Goal: Information Seeking & Learning: Learn about a topic

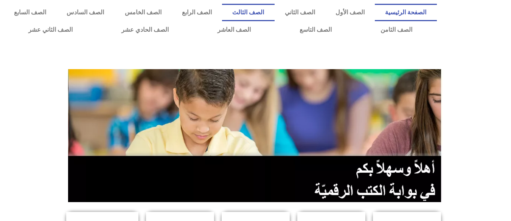
click at [267, 12] on link "الصف الثالث" at bounding box center [248, 12] width 52 height 17
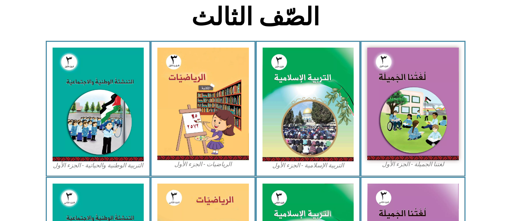
scroll to position [387, 0]
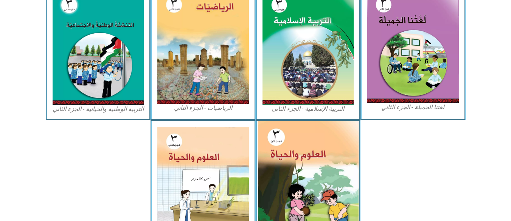
click at [296, 148] on img at bounding box center [308, 183] width 101 height 125
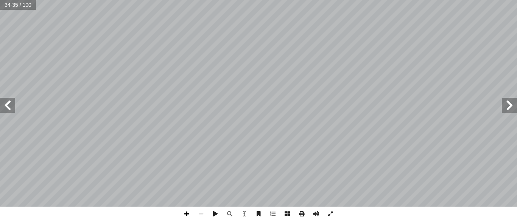
click at [186, 215] on span at bounding box center [186, 214] width 14 height 14
click at [188, 218] on span at bounding box center [186, 214] width 14 height 14
